Goal: Complete application form

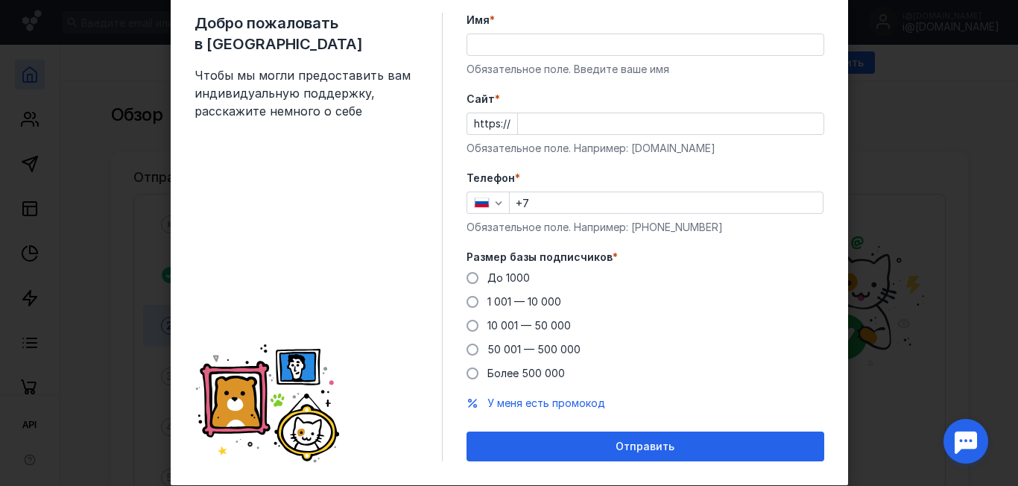
scroll to position [75, 0]
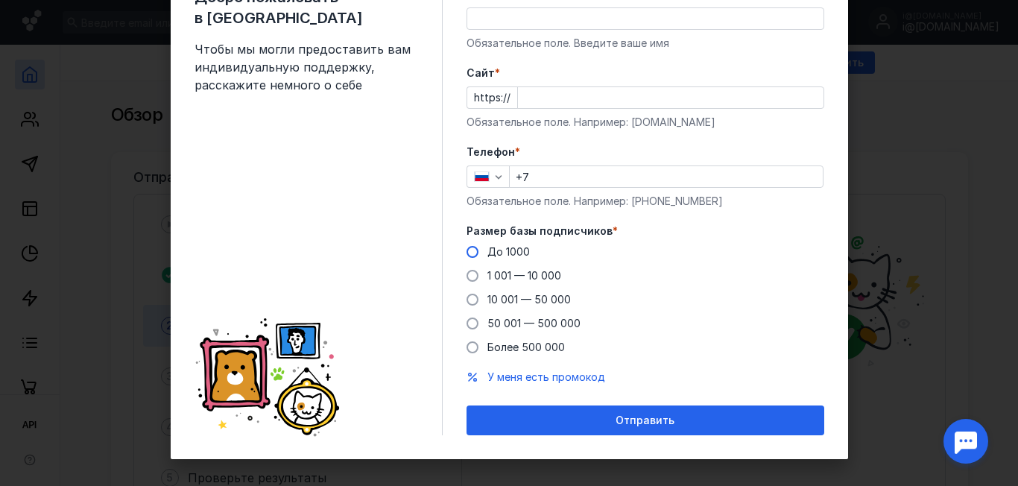
click at [500, 252] on span "До 1000" at bounding box center [509, 251] width 42 height 13
click at [0, 0] on input "До 1000" at bounding box center [0, 0] width 0 height 0
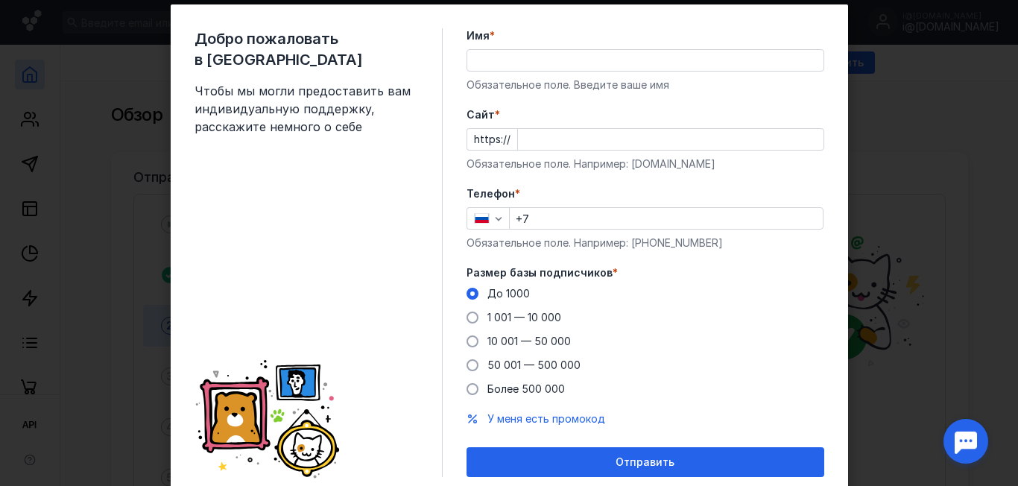
scroll to position [0, 0]
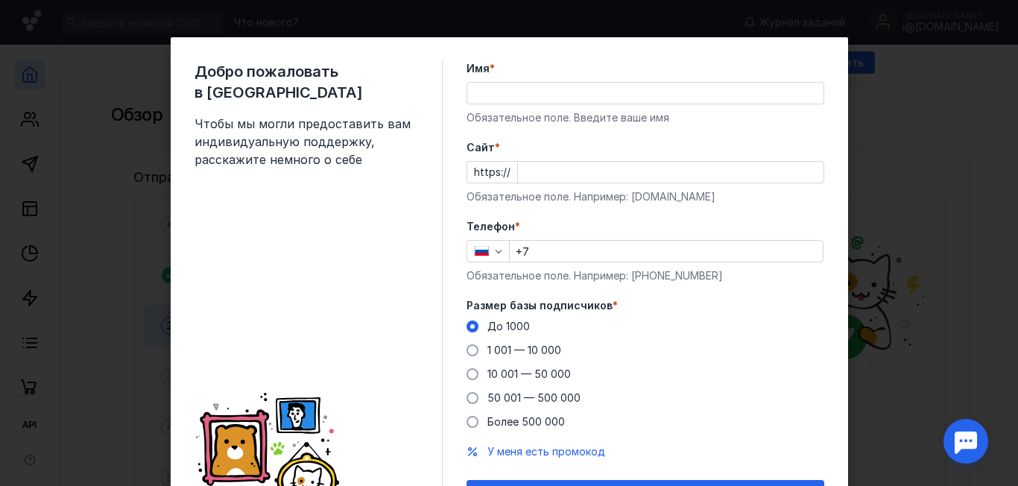
click at [566, 100] on input "Имя *" at bounding box center [645, 93] width 356 height 21
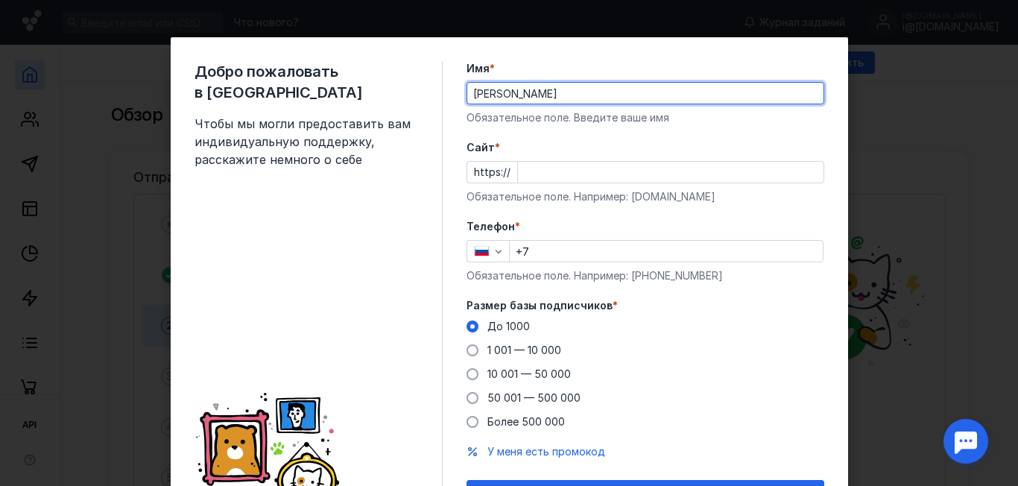
type input "[PERSON_NAME]"
click at [579, 179] on input "Cайт *" at bounding box center [671, 172] width 306 height 21
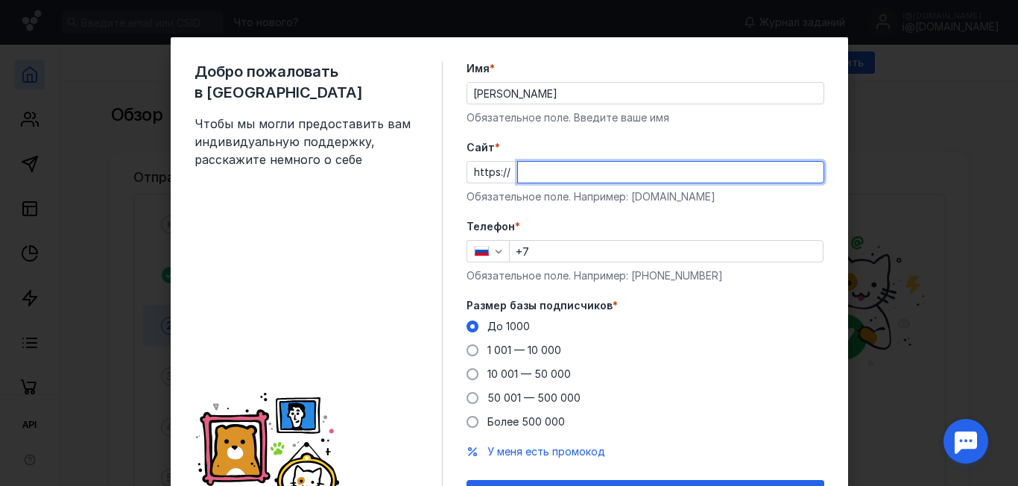
paste input "[DOMAIN_NAME][URL]"
type input "[DOMAIN_NAME]"
click at [546, 254] on input "+7" at bounding box center [666, 251] width 313 height 21
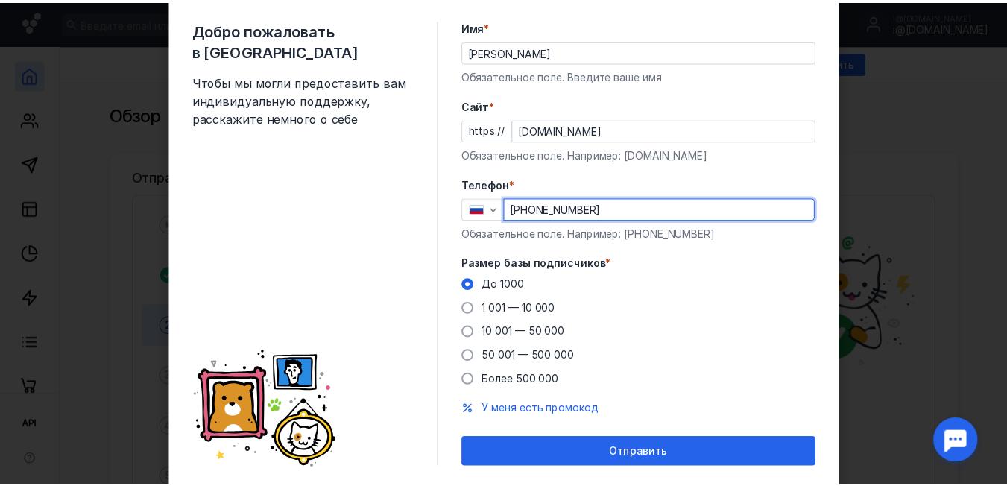
scroll to position [85, 0]
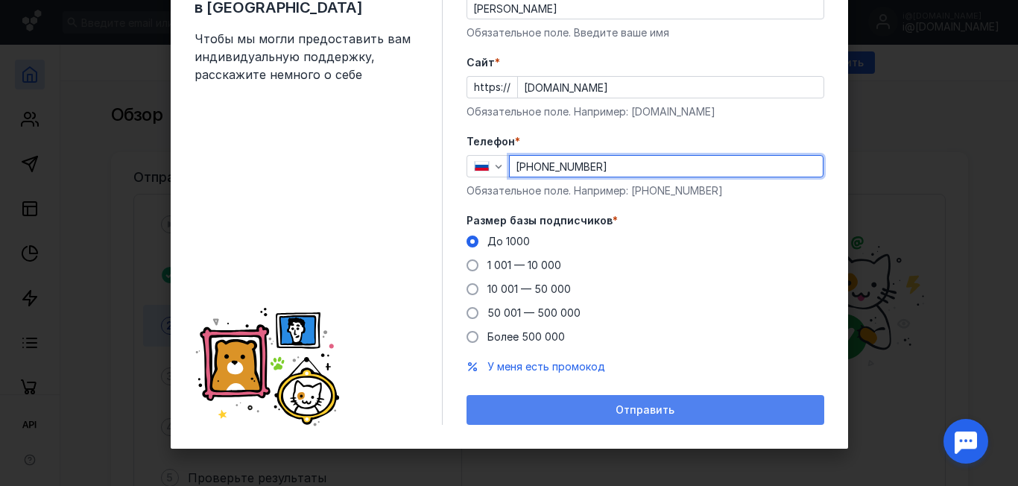
type input "[PHONE_NUMBER]"
click at [616, 411] on span "Отправить" at bounding box center [645, 410] width 59 height 13
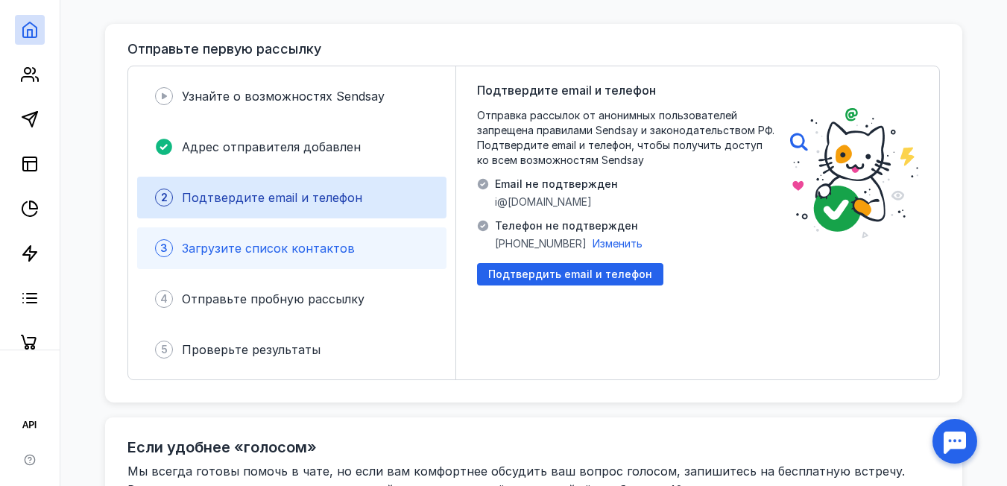
scroll to position [149, 0]
